Goal: Browse casually

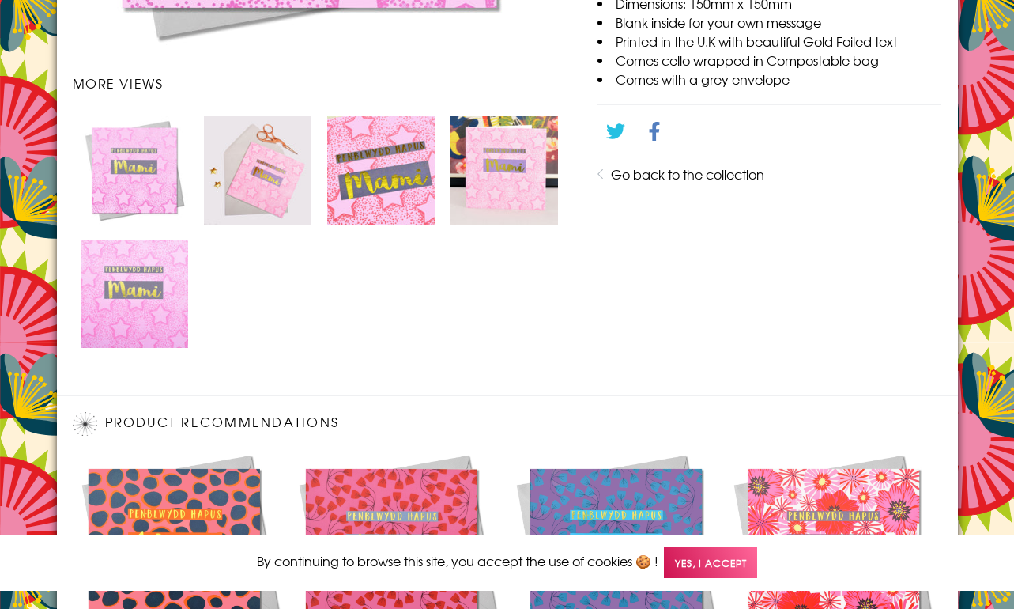
scroll to position [1138, 0]
